Goal: Task Accomplishment & Management: Manage account settings

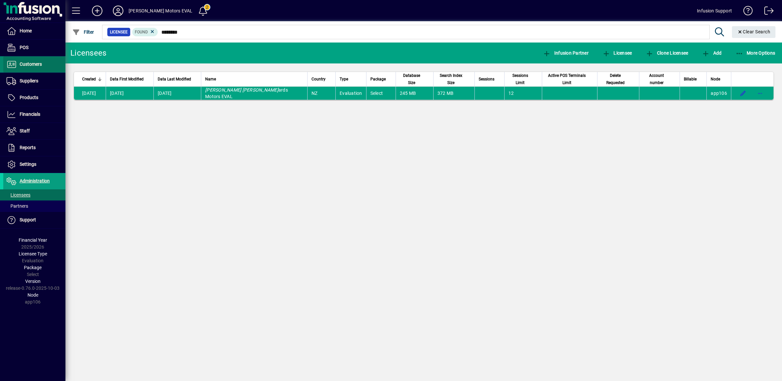
click at [12, 59] on span at bounding box center [34, 65] width 62 height 16
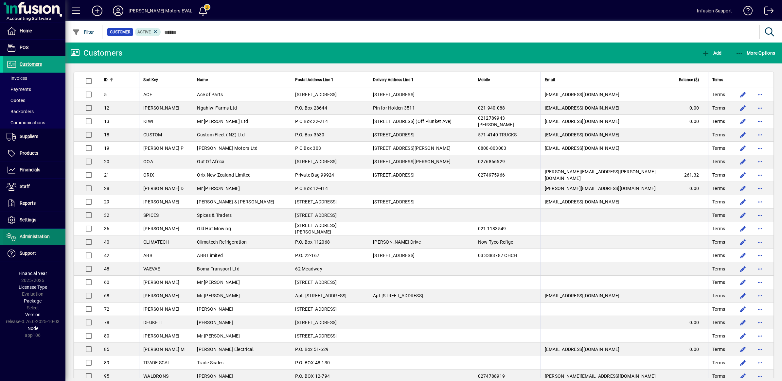
click at [24, 239] on span "Administration" at bounding box center [35, 236] width 30 height 5
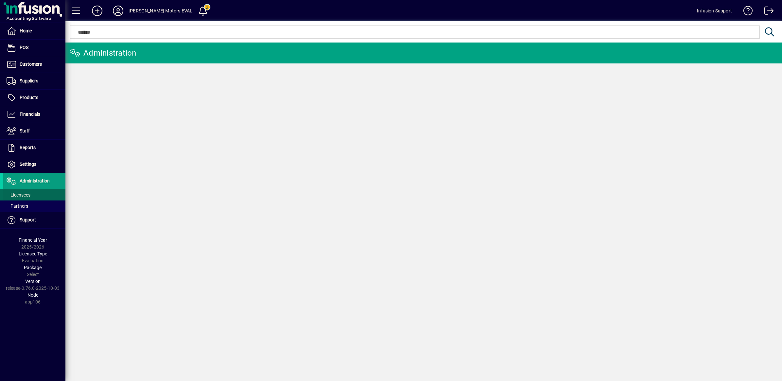
click at [18, 197] on span "Licensees" at bounding box center [19, 194] width 24 height 5
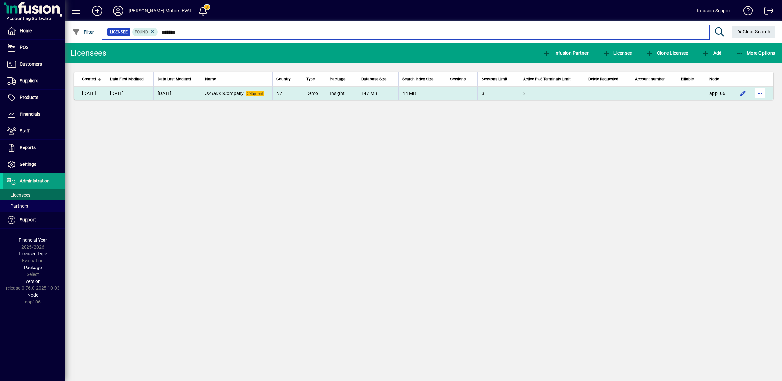
type input "*******"
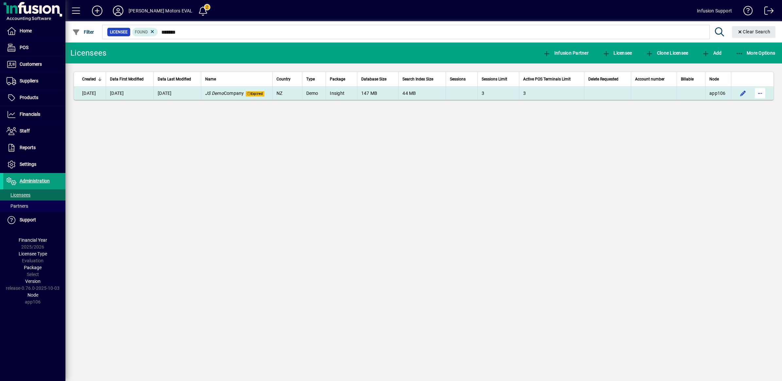
click at [759, 95] on span "button" at bounding box center [760, 93] width 16 height 16
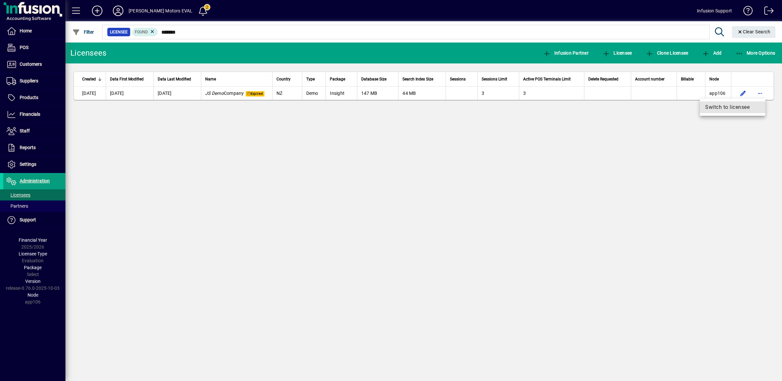
drag, startPoint x: 743, startPoint y: 106, endPoint x: 655, endPoint y: 117, distance: 88.1
click at [742, 106] on span "Switch to licensee" at bounding box center [732, 107] width 55 height 8
